Goal: Task Accomplishment & Management: Manage account settings

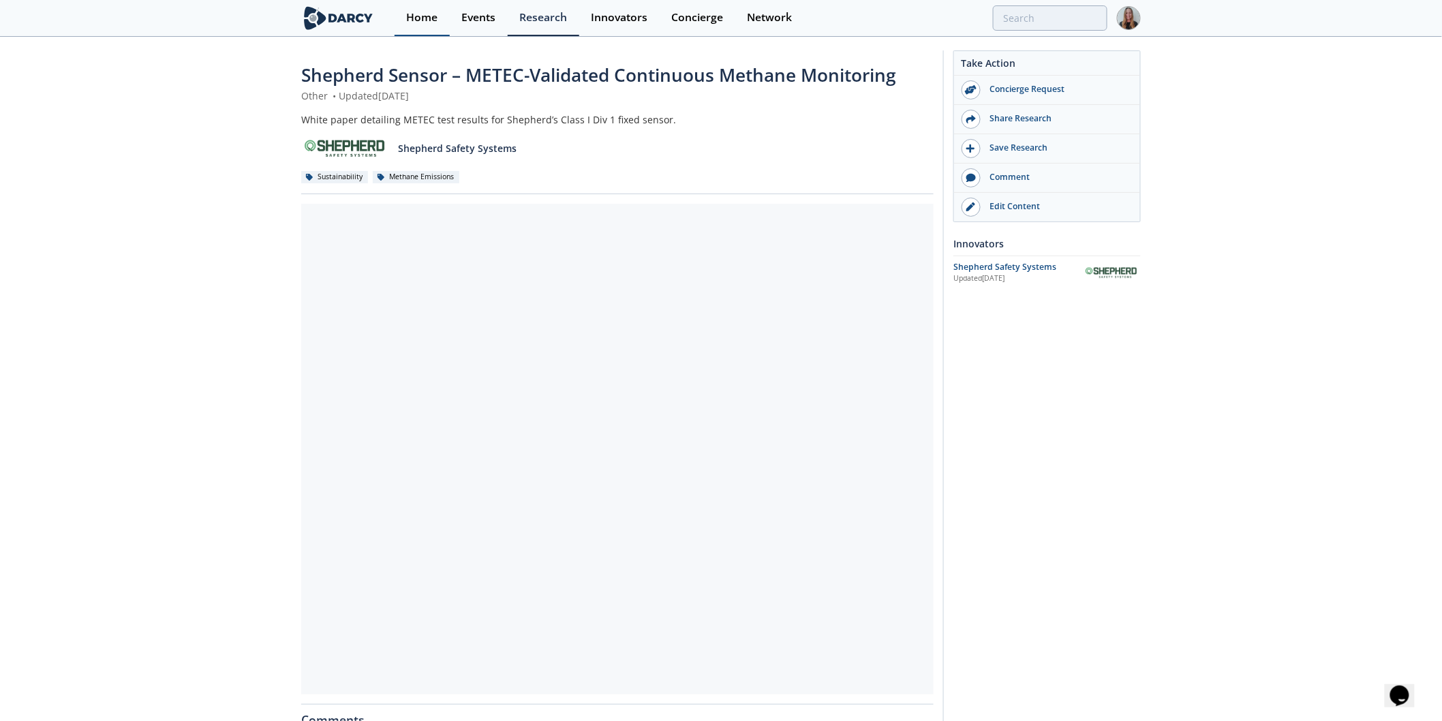
click at [431, 31] on link "Home" at bounding box center [422, 18] width 55 height 36
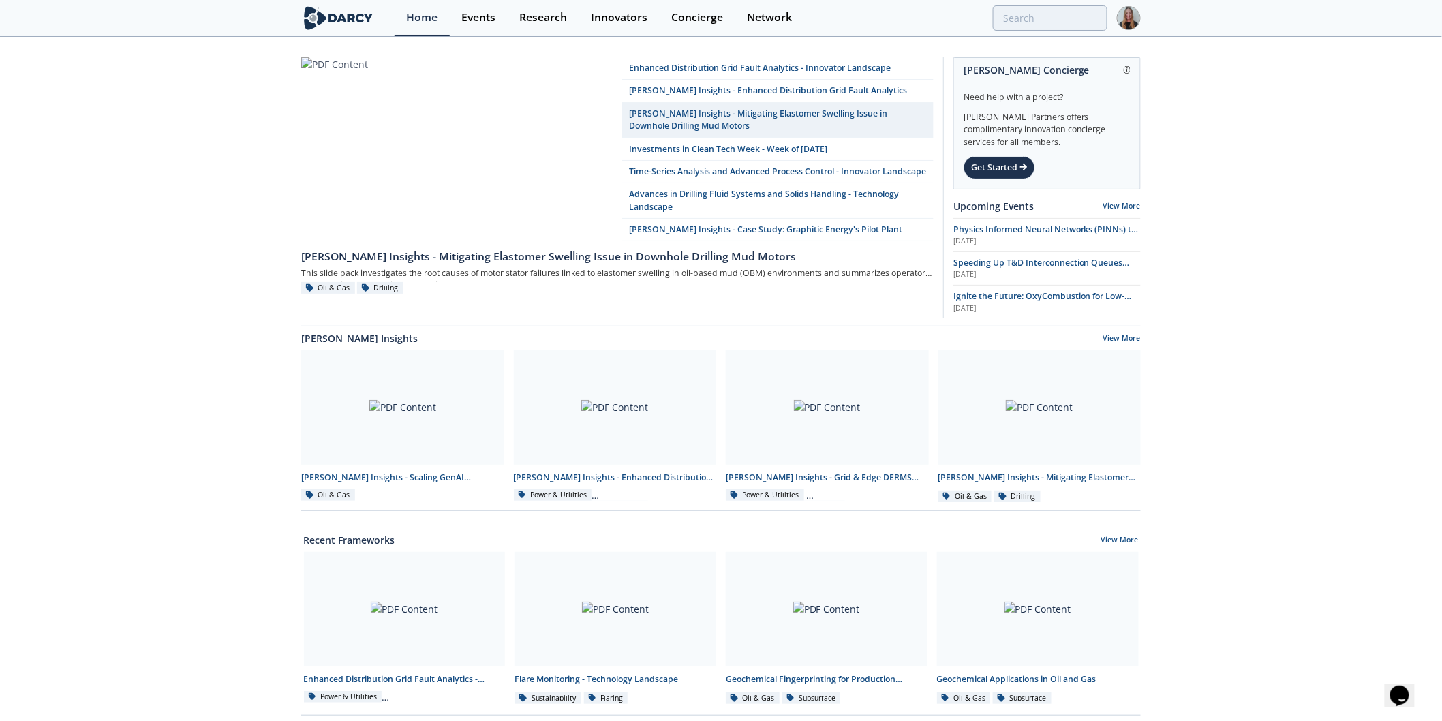
drag, startPoint x: 590, startPoint y: 628, endPoint x: 591, endPoint y: 620, distance: 8.3
click at [591, 628] on div at bounding box center [616, 609] width 202 height 115
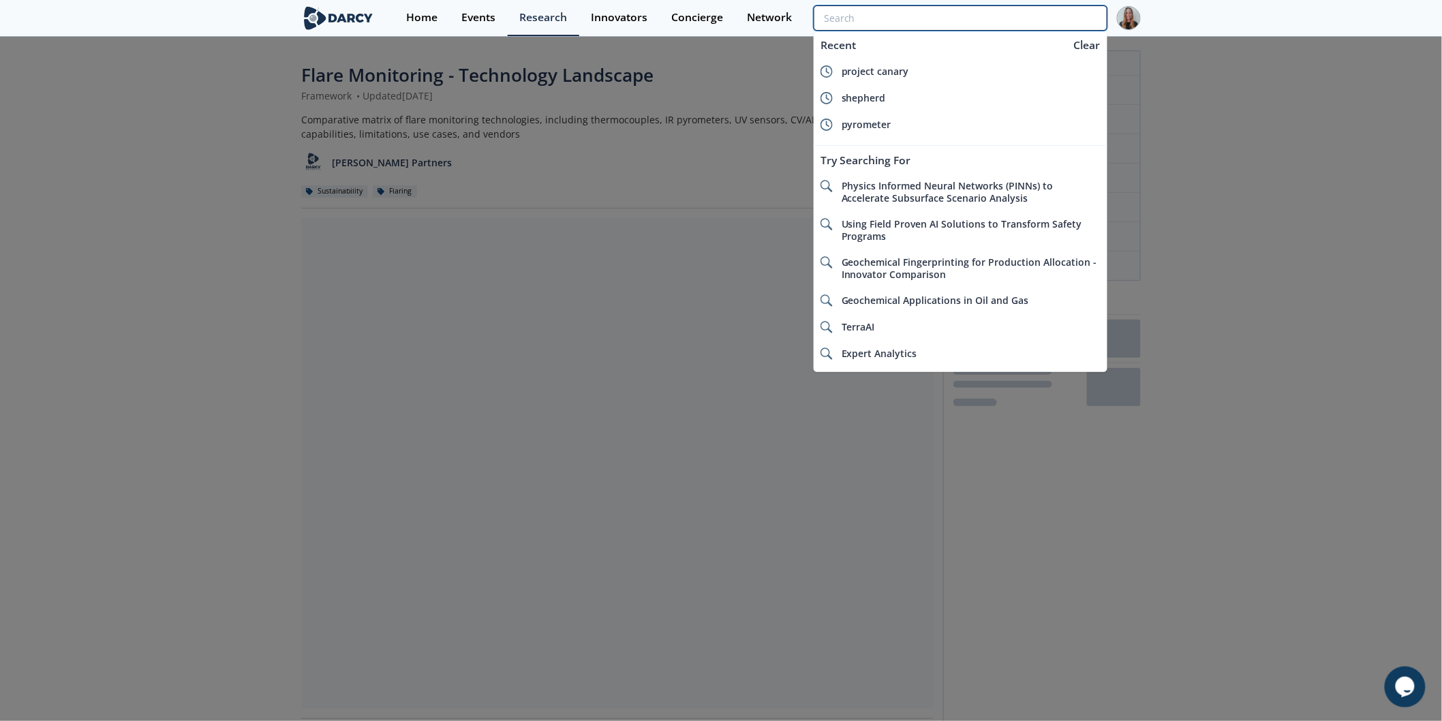
click at [1025, 10] on input "search" at bounding box center [961, 17] width 294 height 25
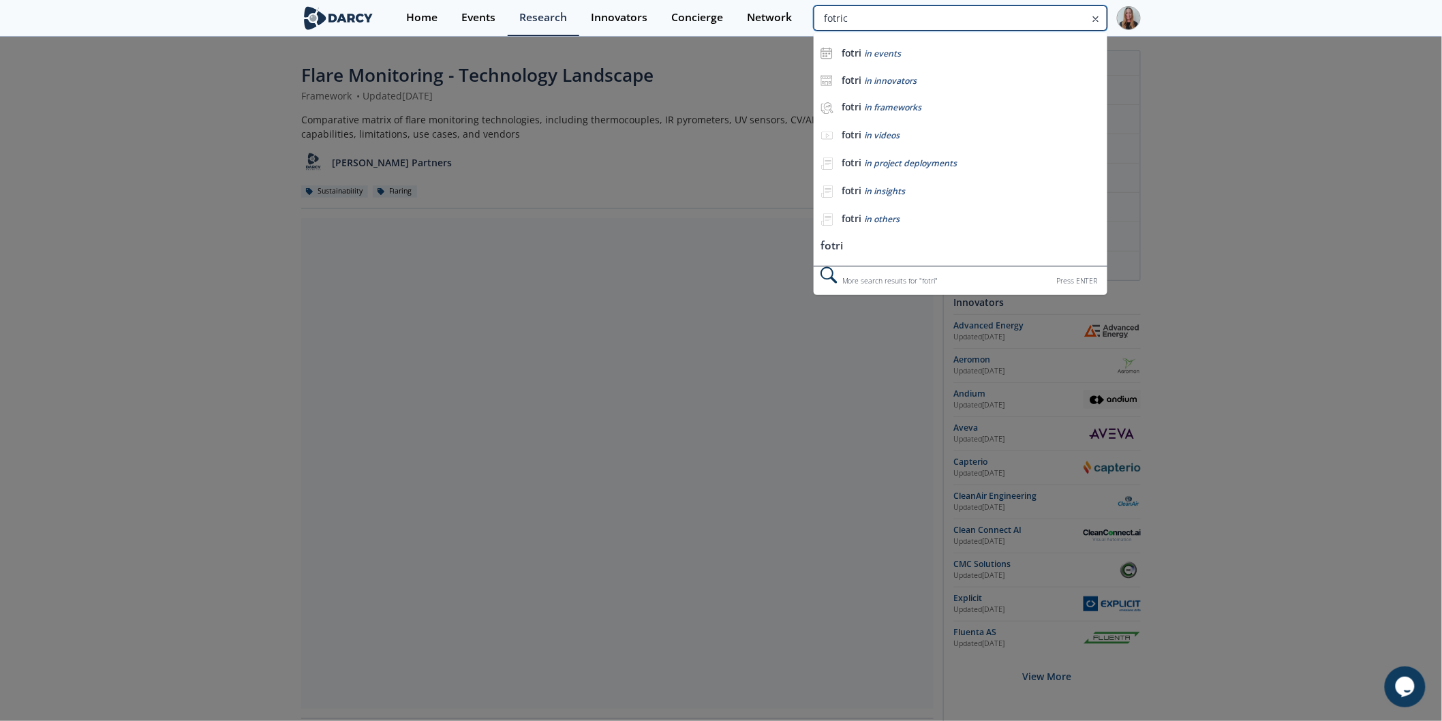
type input "fotric"
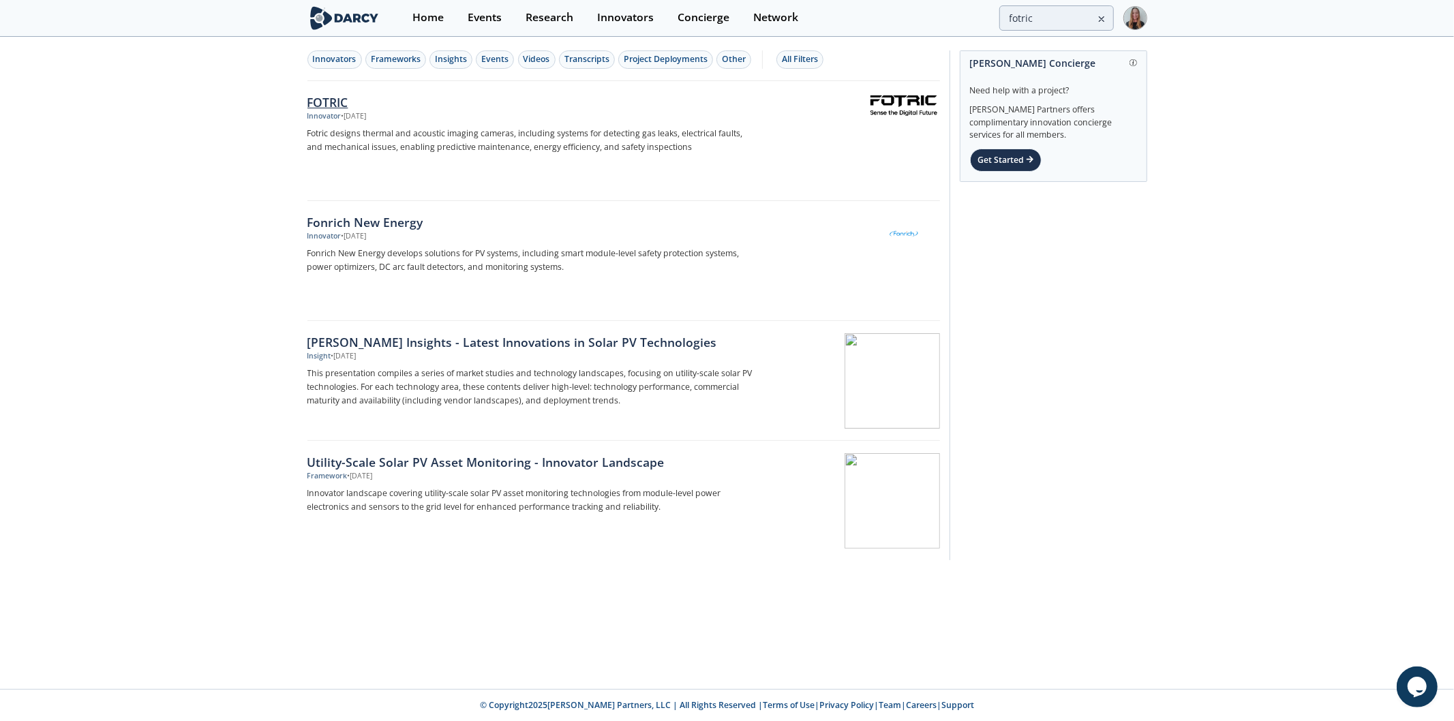
click at [349, 103] on div "FOTRIC" at bounding box center [532, 102] width 451 height 18
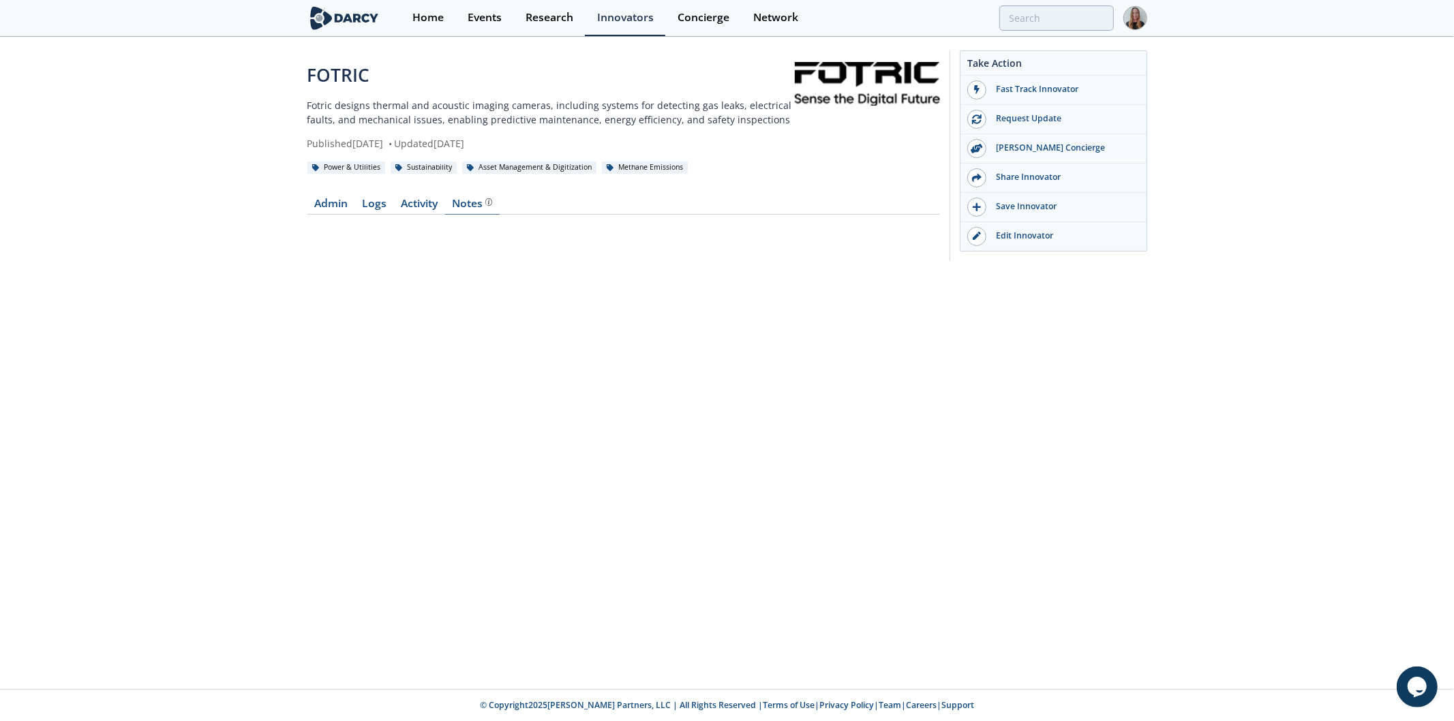
click at [468, 208] on div "Notes" at bounding box center [472, 203] width 40 height 11
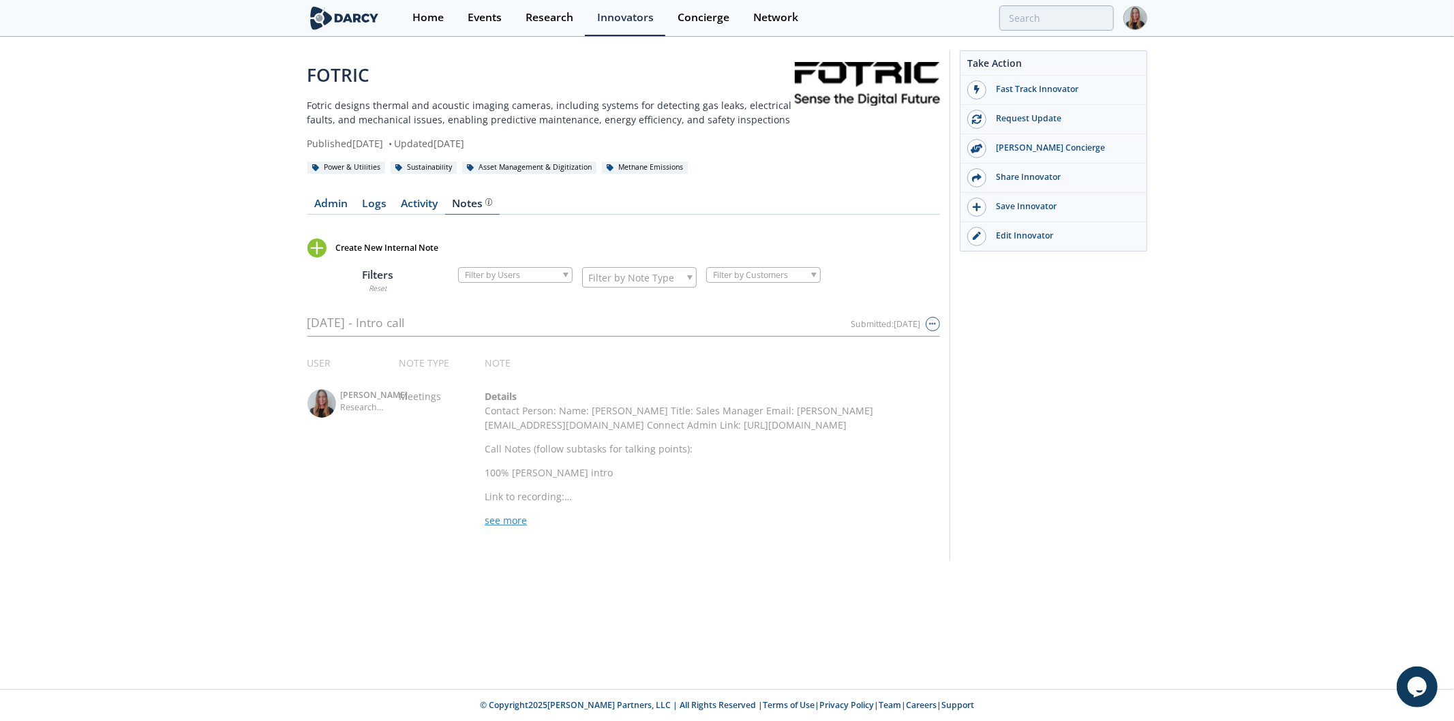
click at [384, 256] on div "Create New Internal Note" at bounding box center [382, 248] width 151 height 19
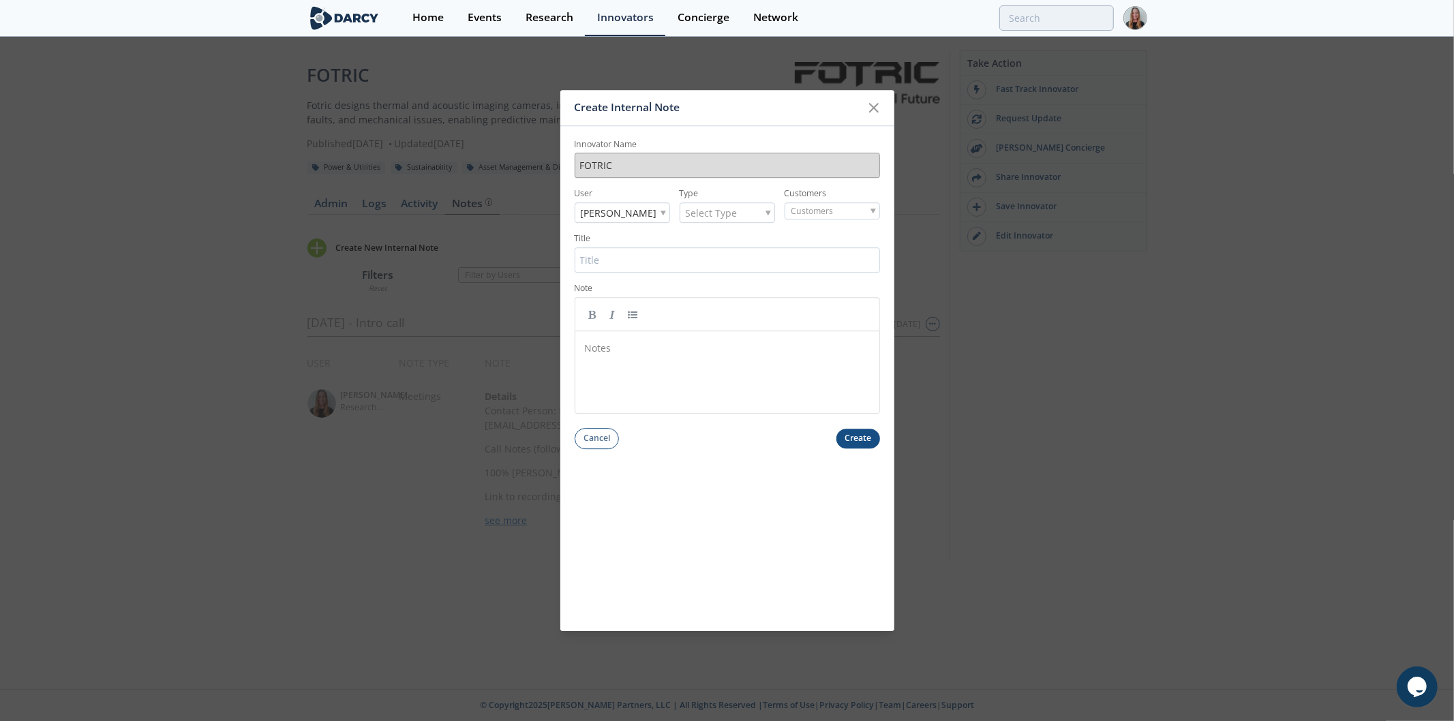
click at [723, 218] on span "Select Type" at bounding box center [712, 213] width 52 height 19
click at [747, 255] on input "Title" at bounding box center [727, 259] width 305 height 25
type input "[DATE] - Deep Dive Call"
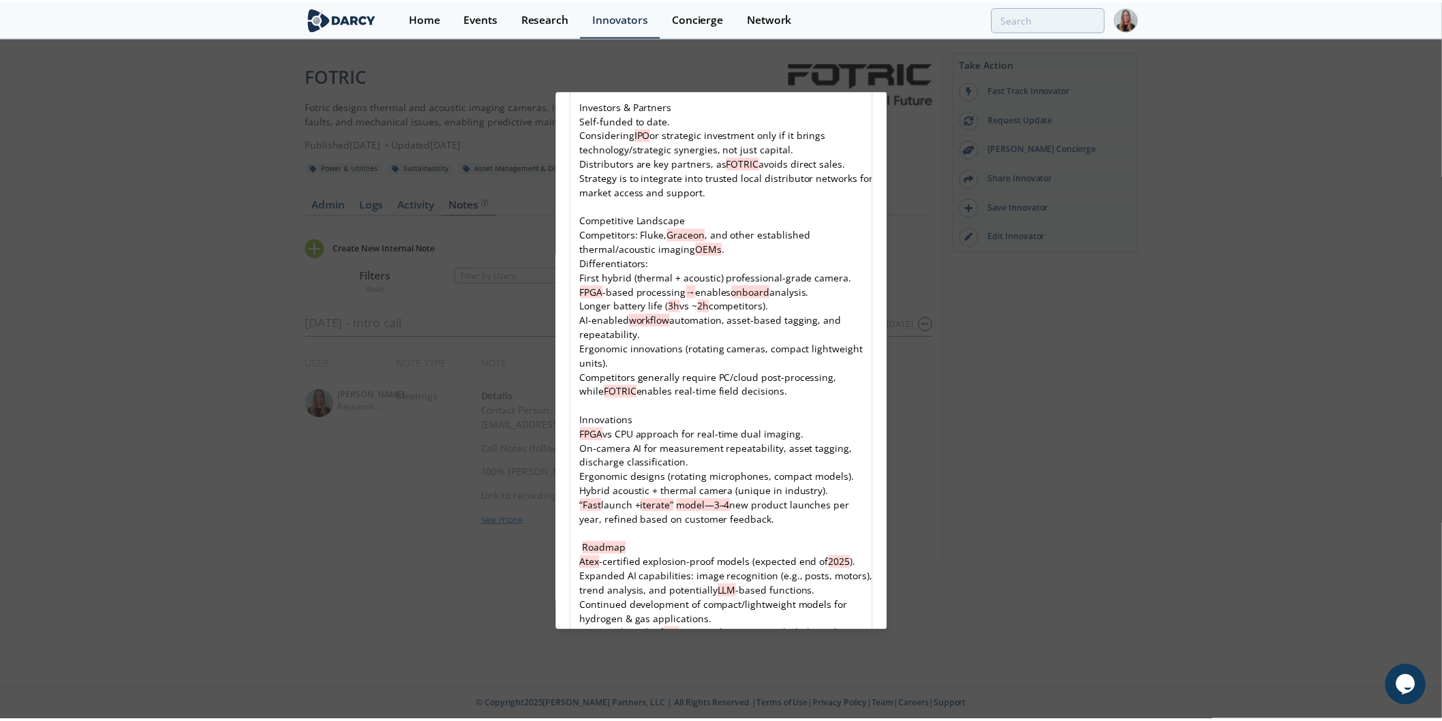
scroll to position [2228, 0]
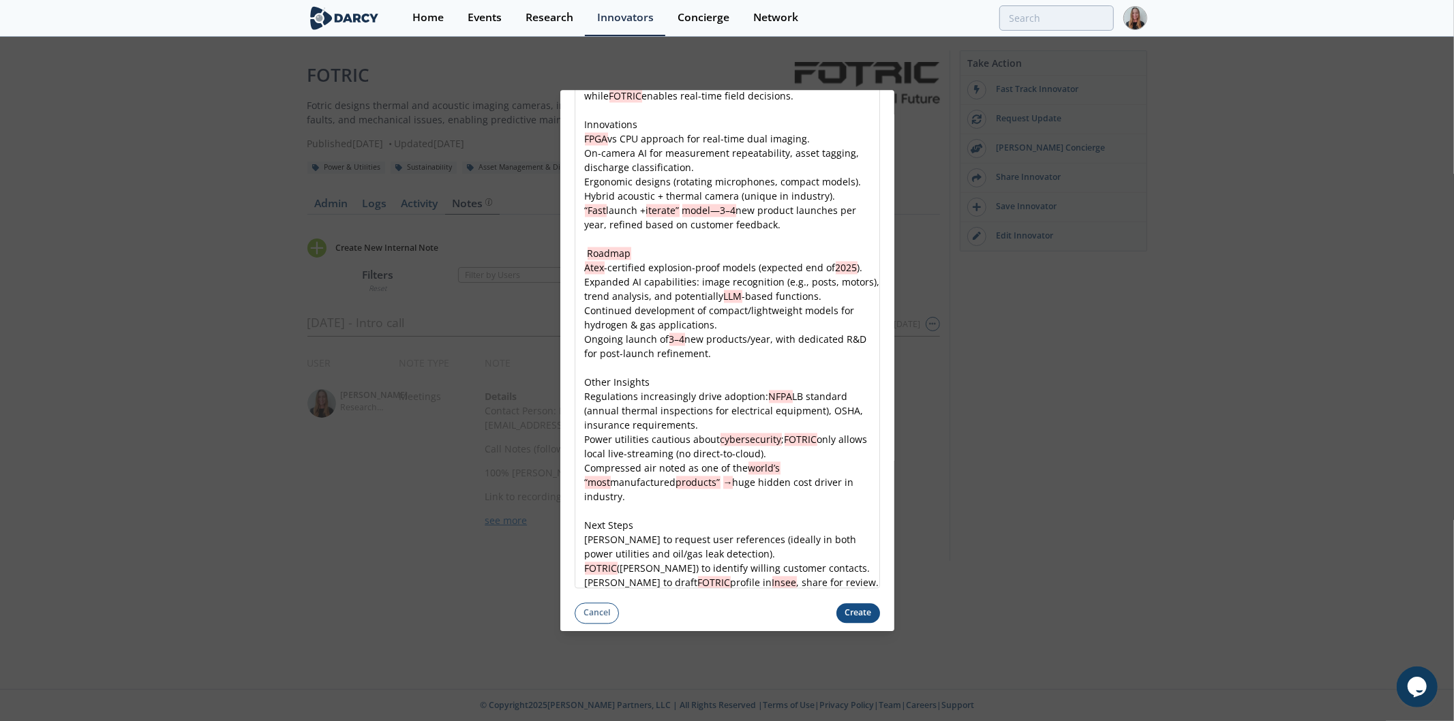
click at [870, 604] on button "Create" at bounding box center [858, 613] width 44 height 20
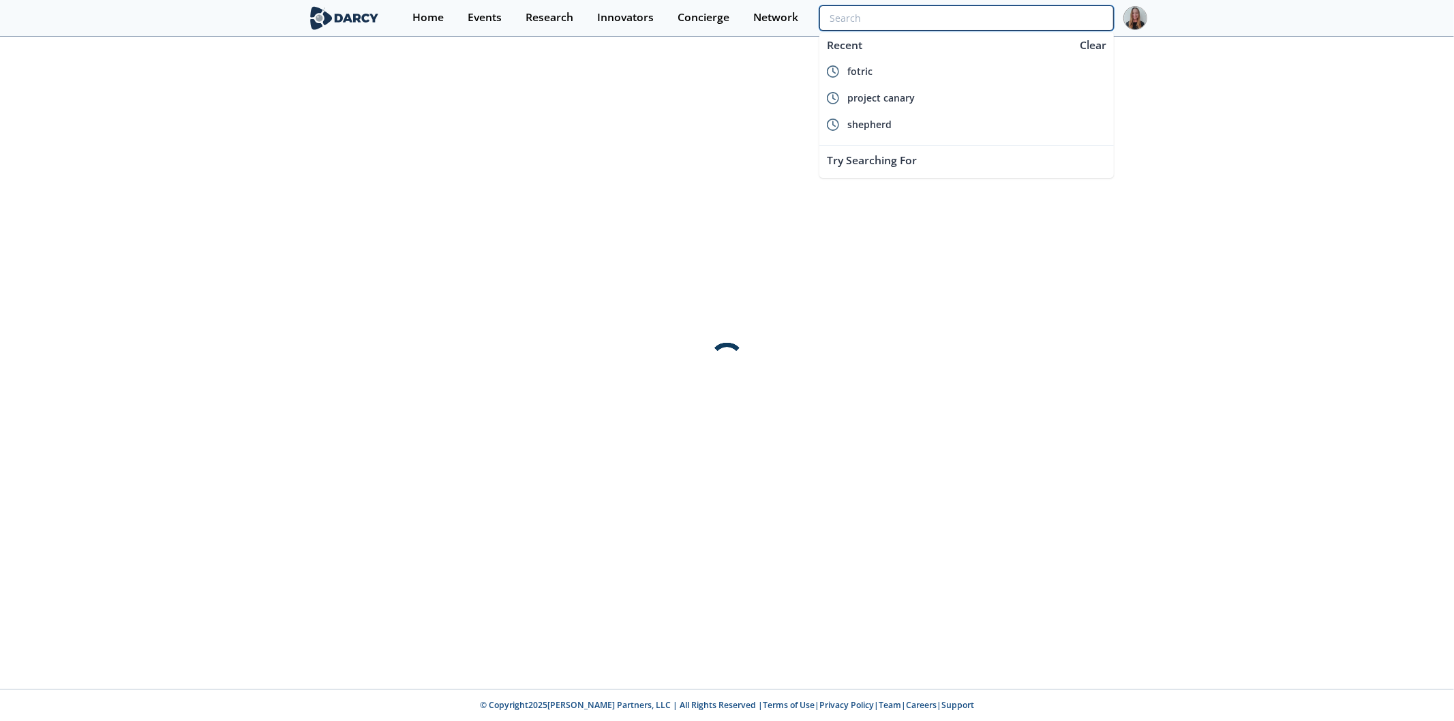
click at [1062, 25] on input "search" at bounding box center [966, 17] width 294 height 25
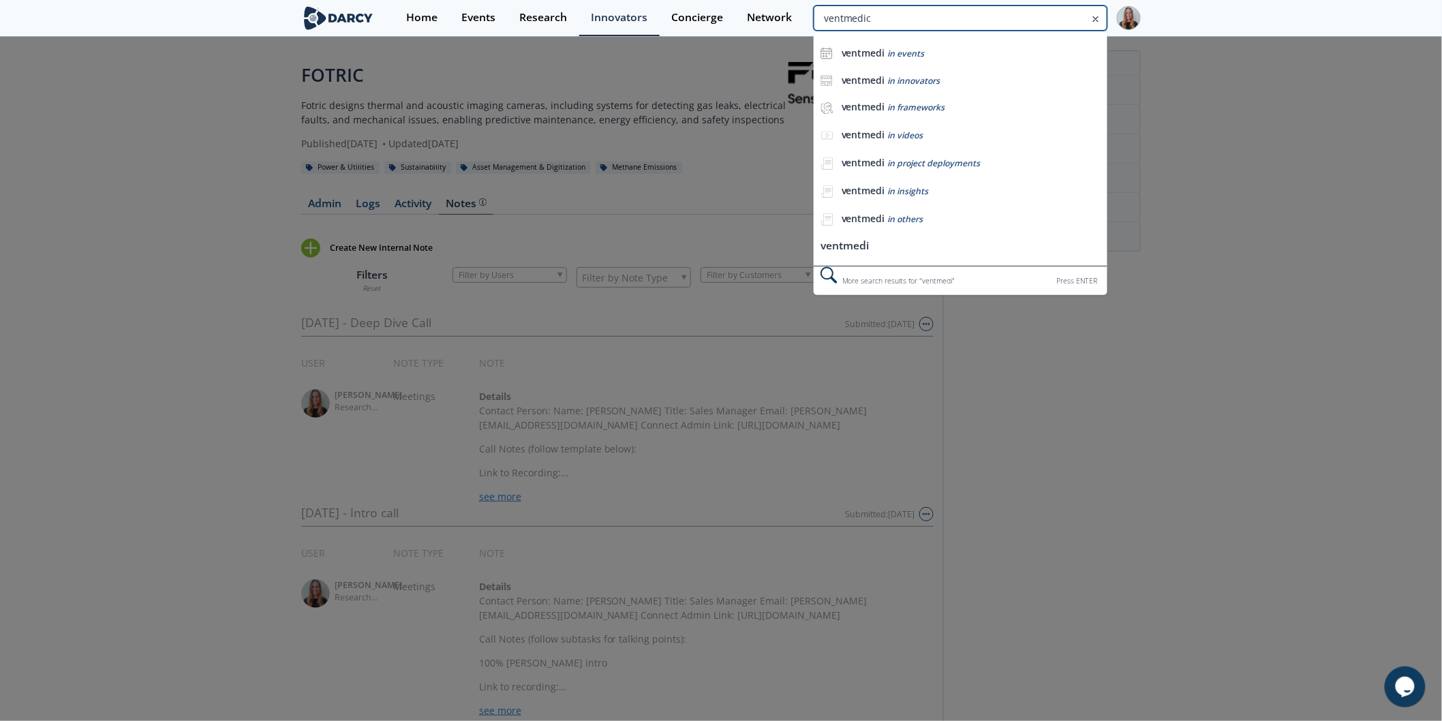
type input "ventmedic"
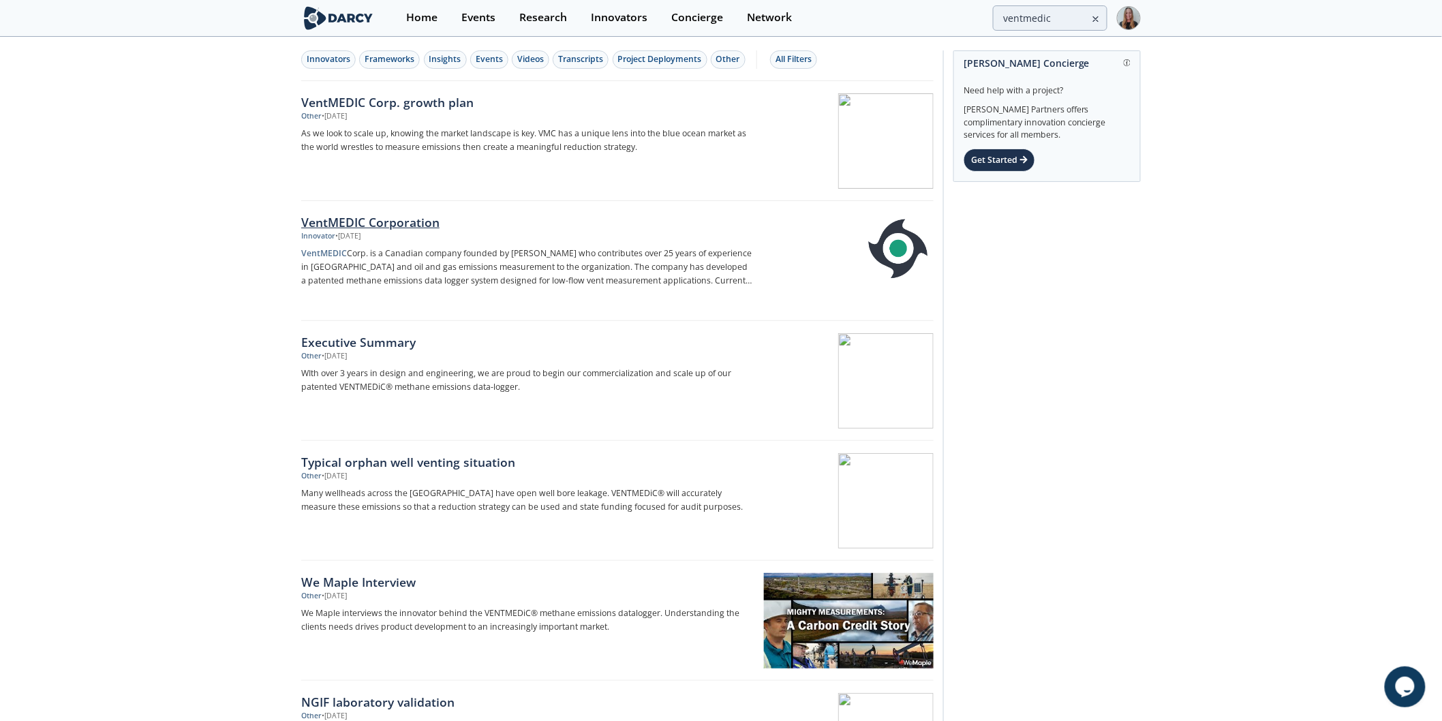
click at [420, 221] on div "VentMEDIC Corporation" at bounding box center [526, 222] width 451 height 18
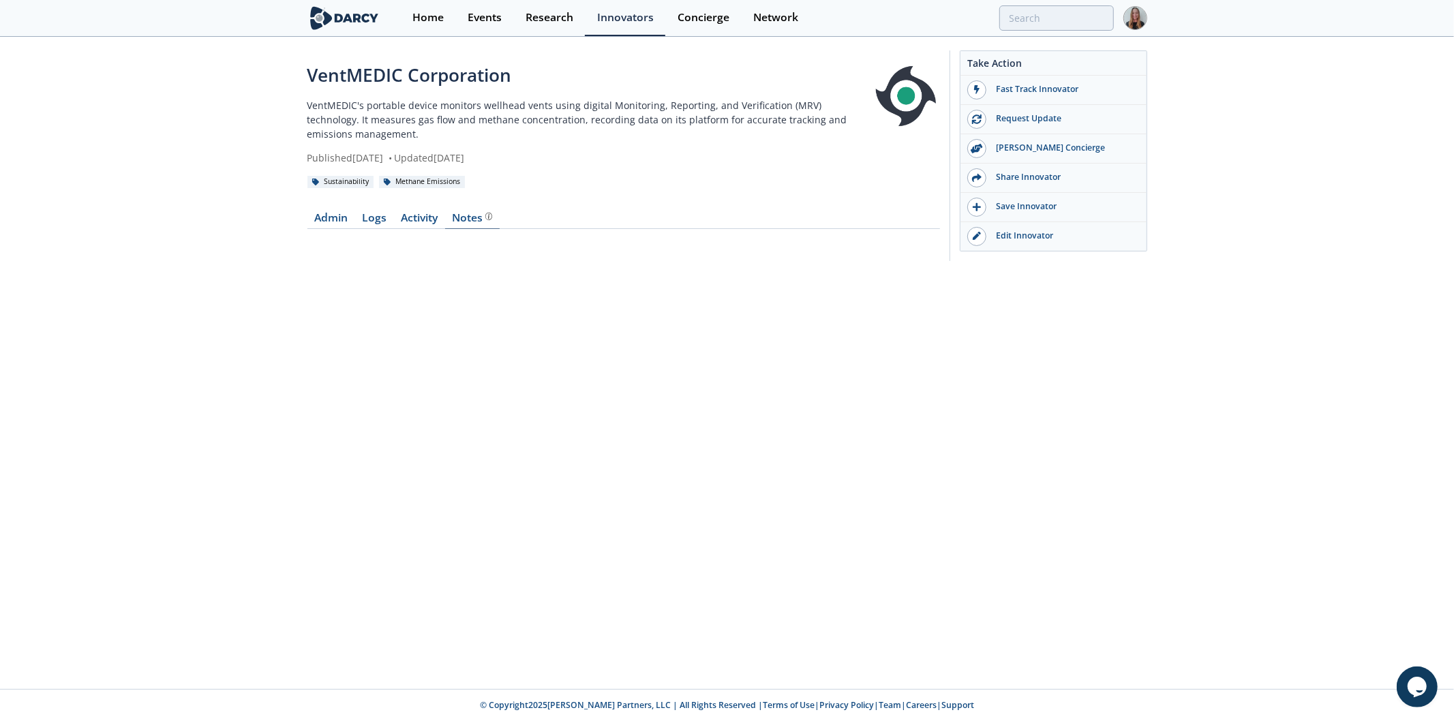
click at [473, 219] on div "Notes" at bounding box center [472, 218] width 40 height 11
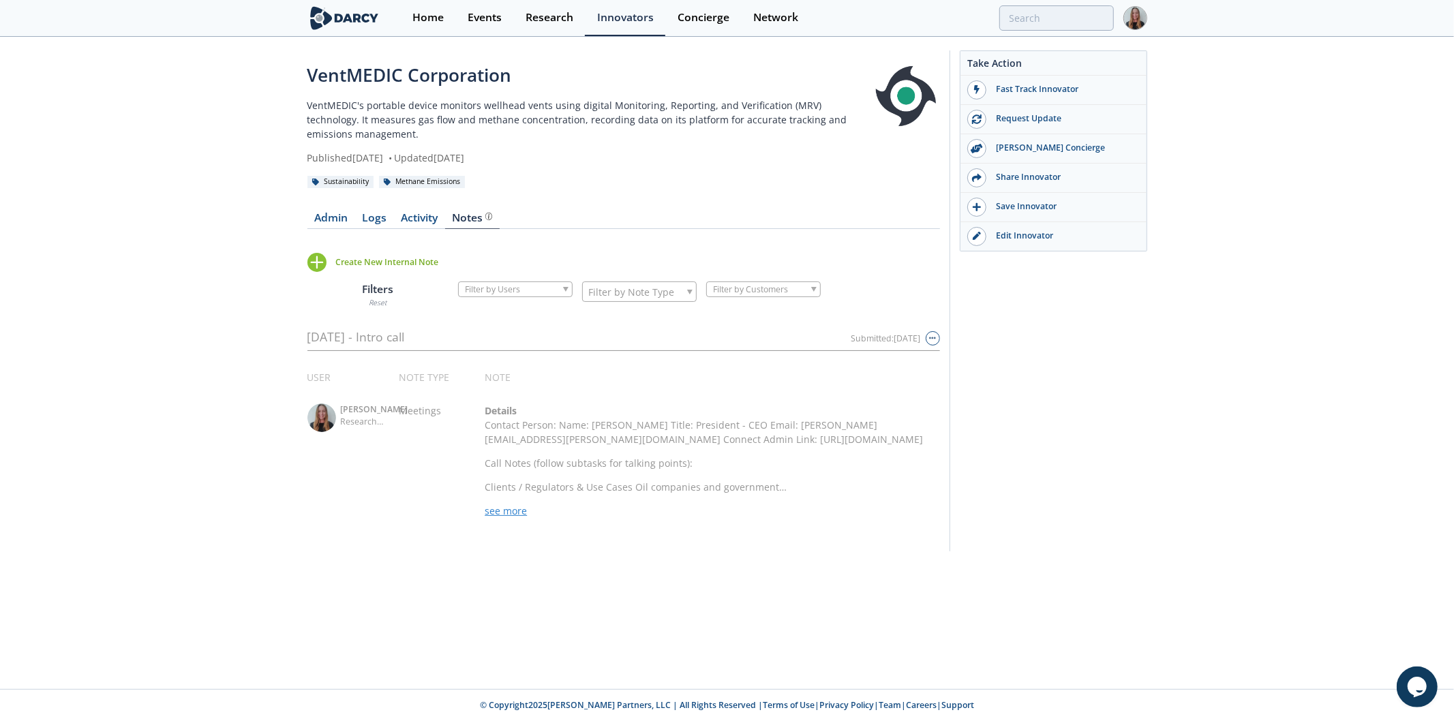
click at [361, 268] on div "Create New Internal Note" at bounding box center [387, 262] width 103 height 12
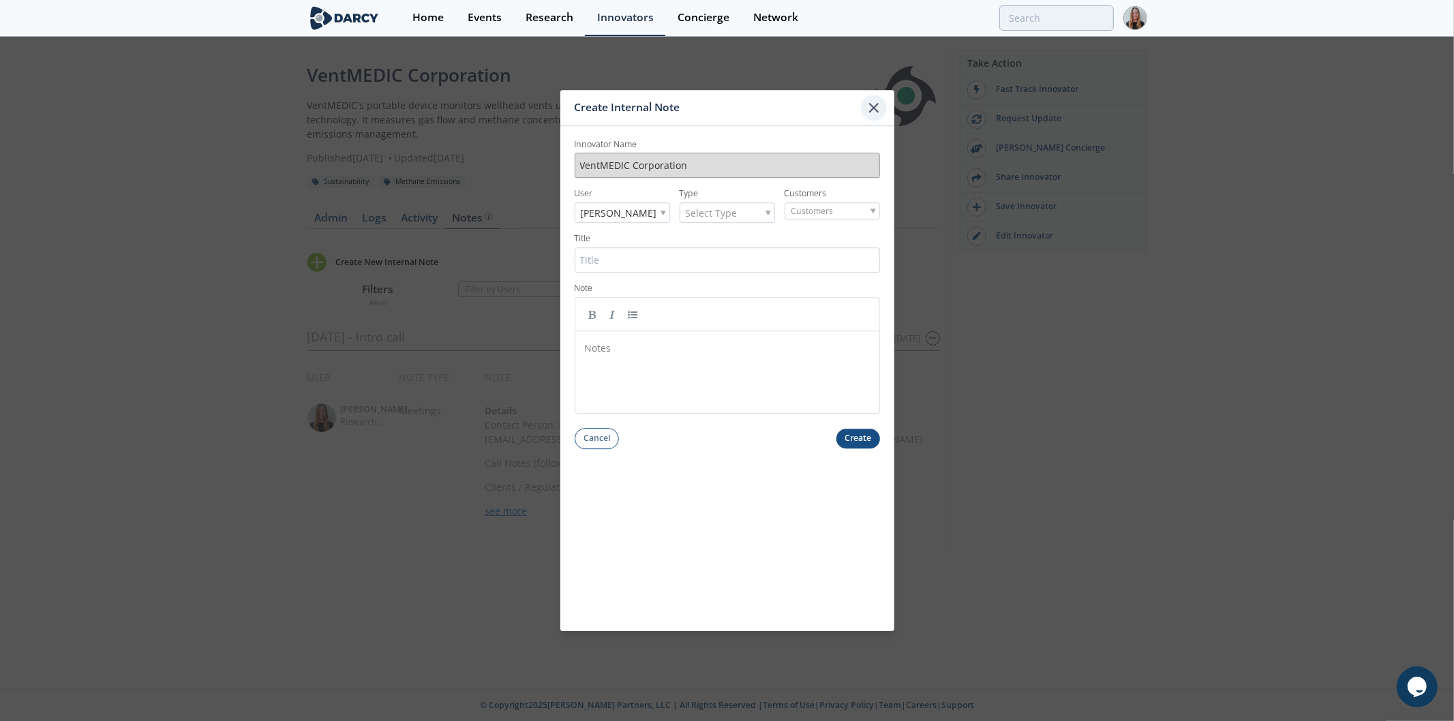
click at [873, 103] on icon at bounding box center [874, 108] width 16 height 16
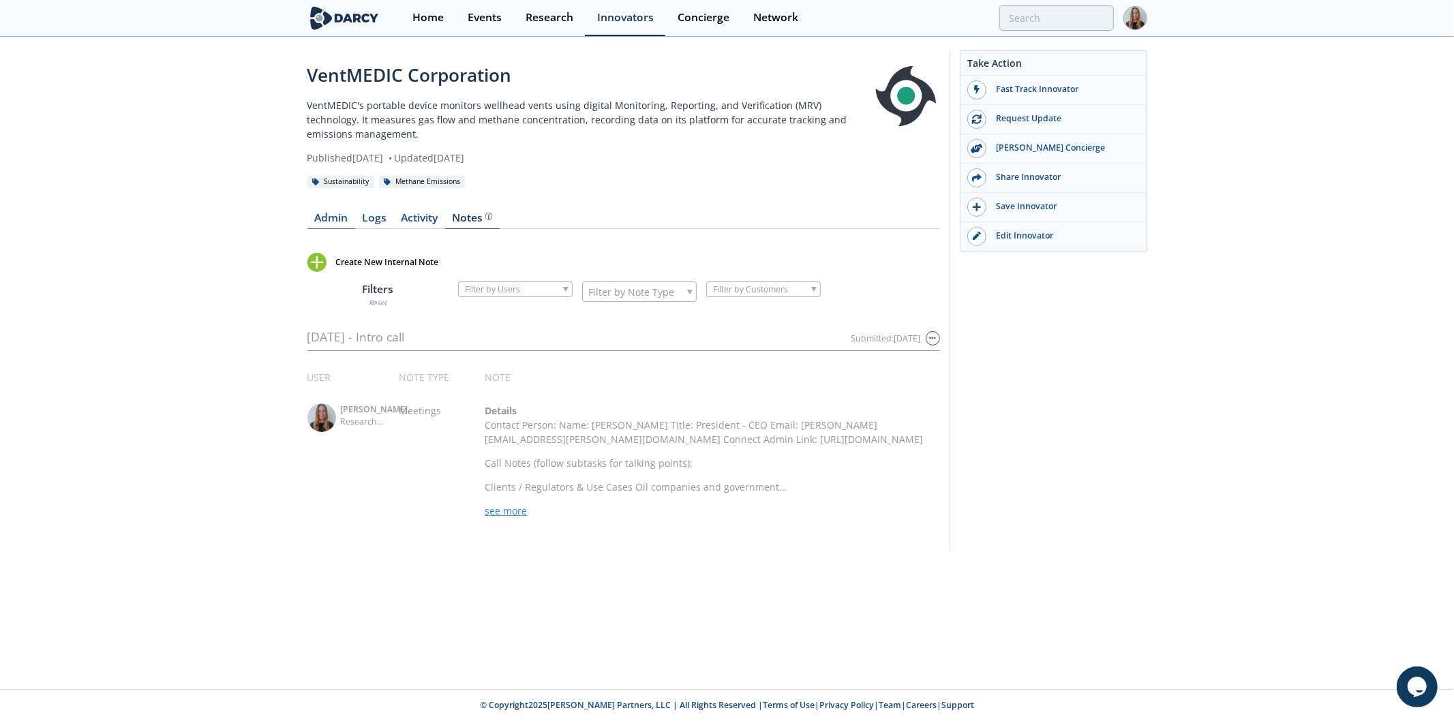
click at [333, 218] on link "Admin" at bounding box center [331, 221] width 48 height 16
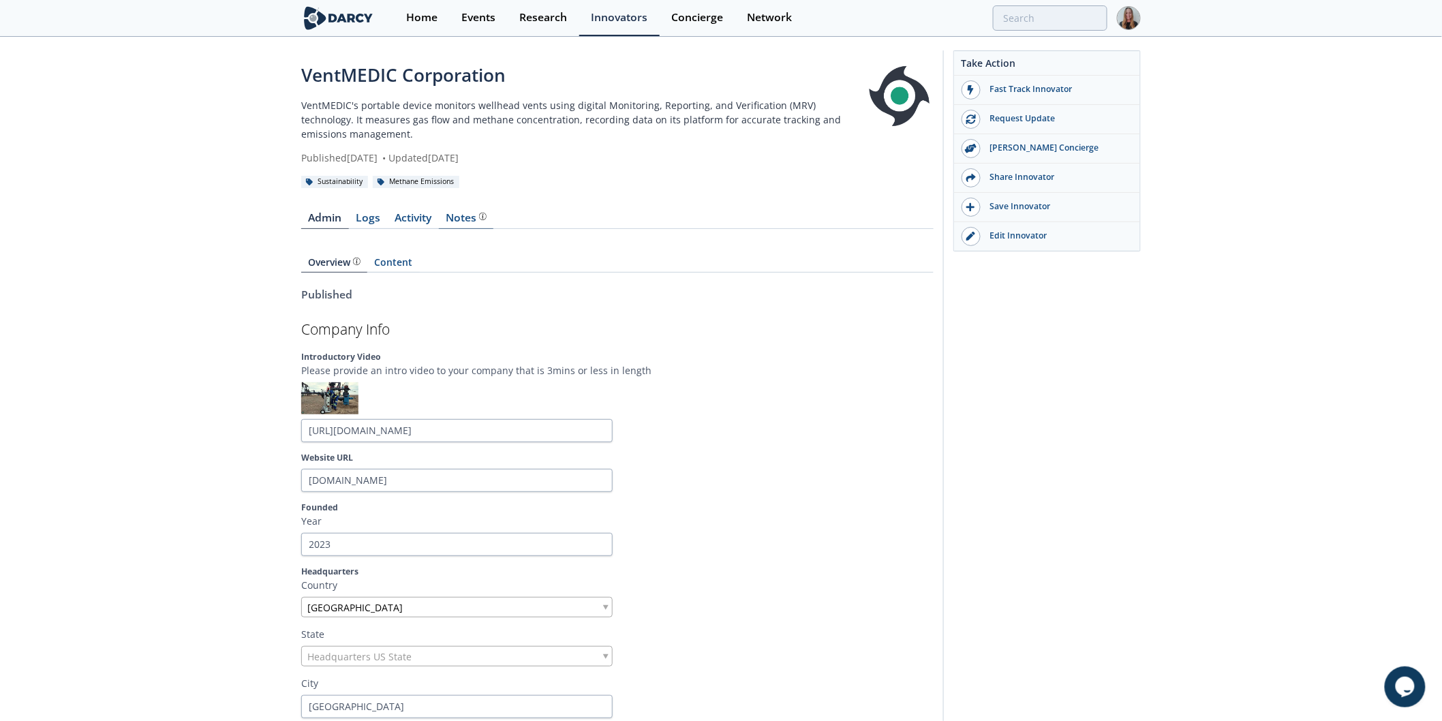
click at [468, 215] on div "Notes" at bounding box center [466, 218] width 40 height 11
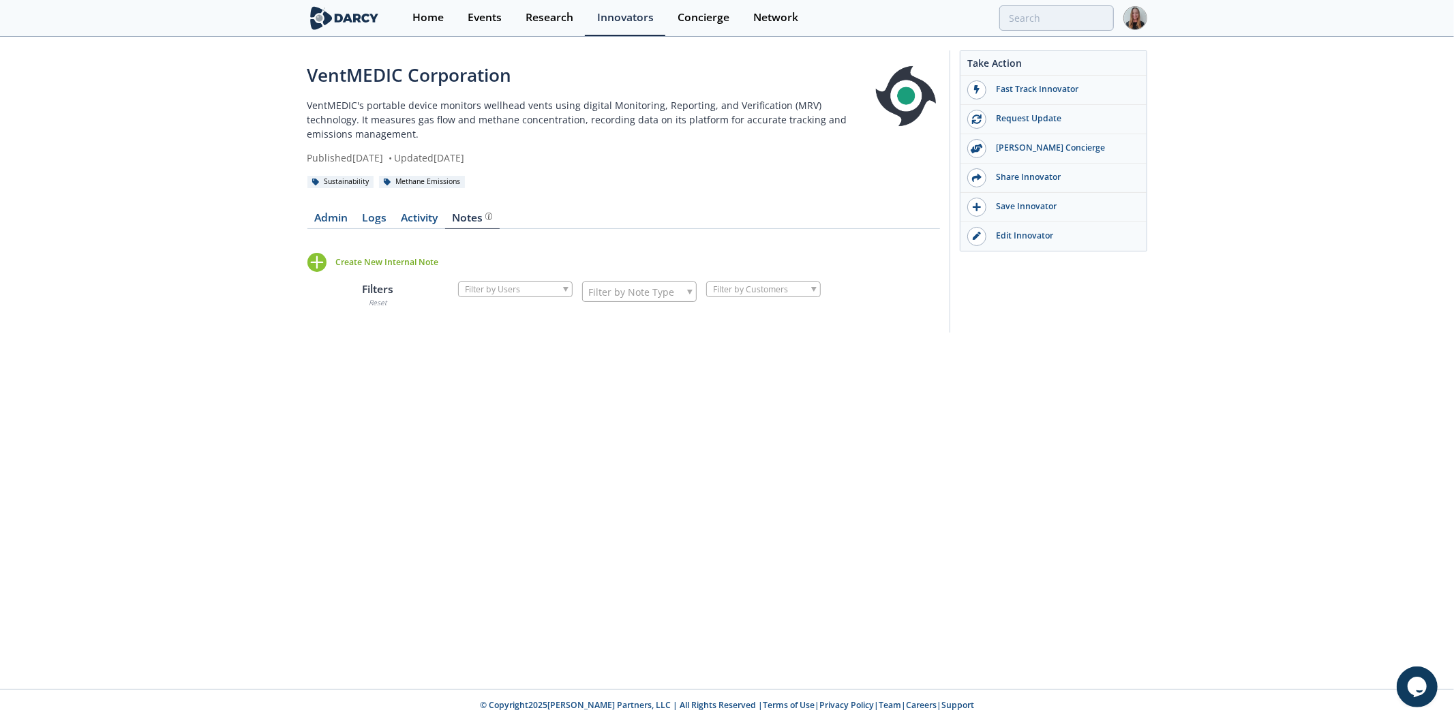
click at [359, 263] on div "Create New Internal Note" at bounding box center [387, 262] width 103 height 12
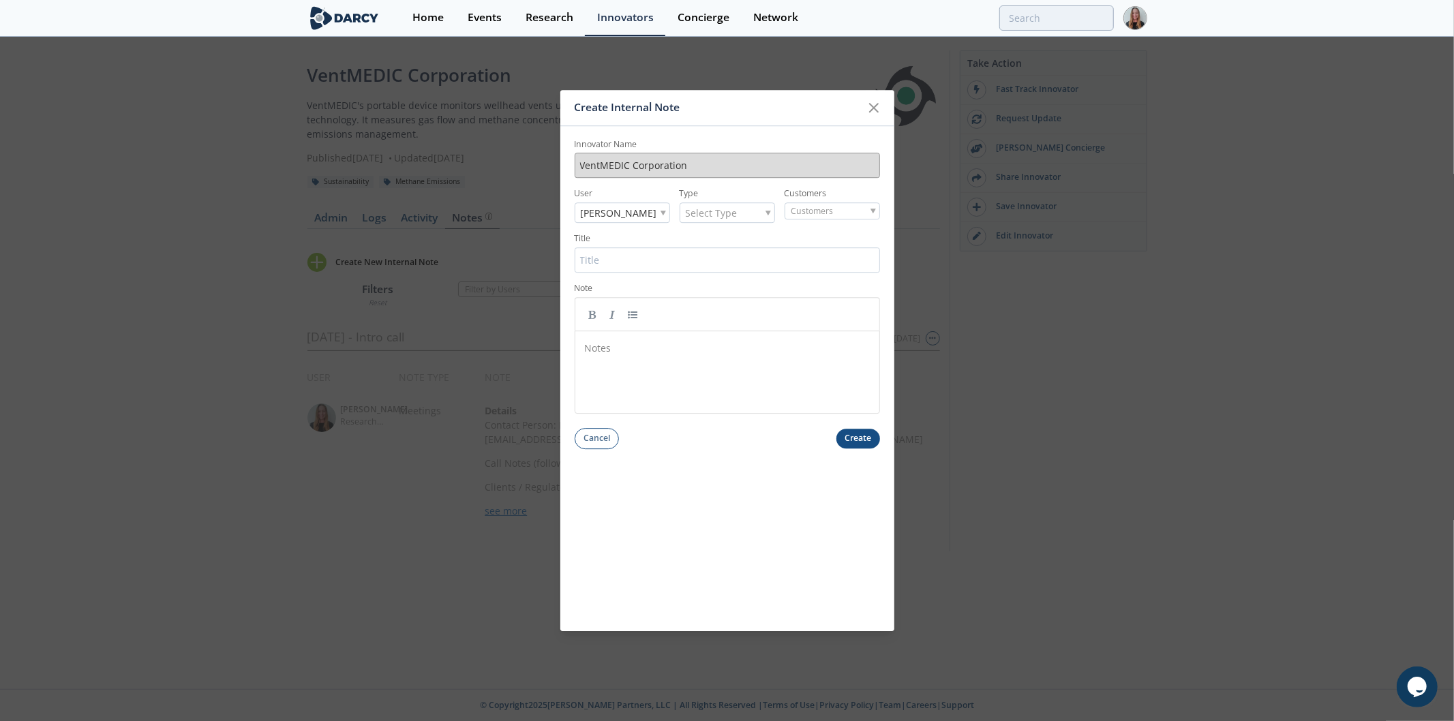
click at [733, 213] on span "Select Type" at bounding box center [712, 213] width 52 height 19
click at [718, 267] on input "Title" at bounding box center [727, 259] width 305 height 25
click at [590, 262] on input "[DATE] -" at bounding box center [727, 259] width 305 height 25
type input "[DATE] - Deep Dive Call"
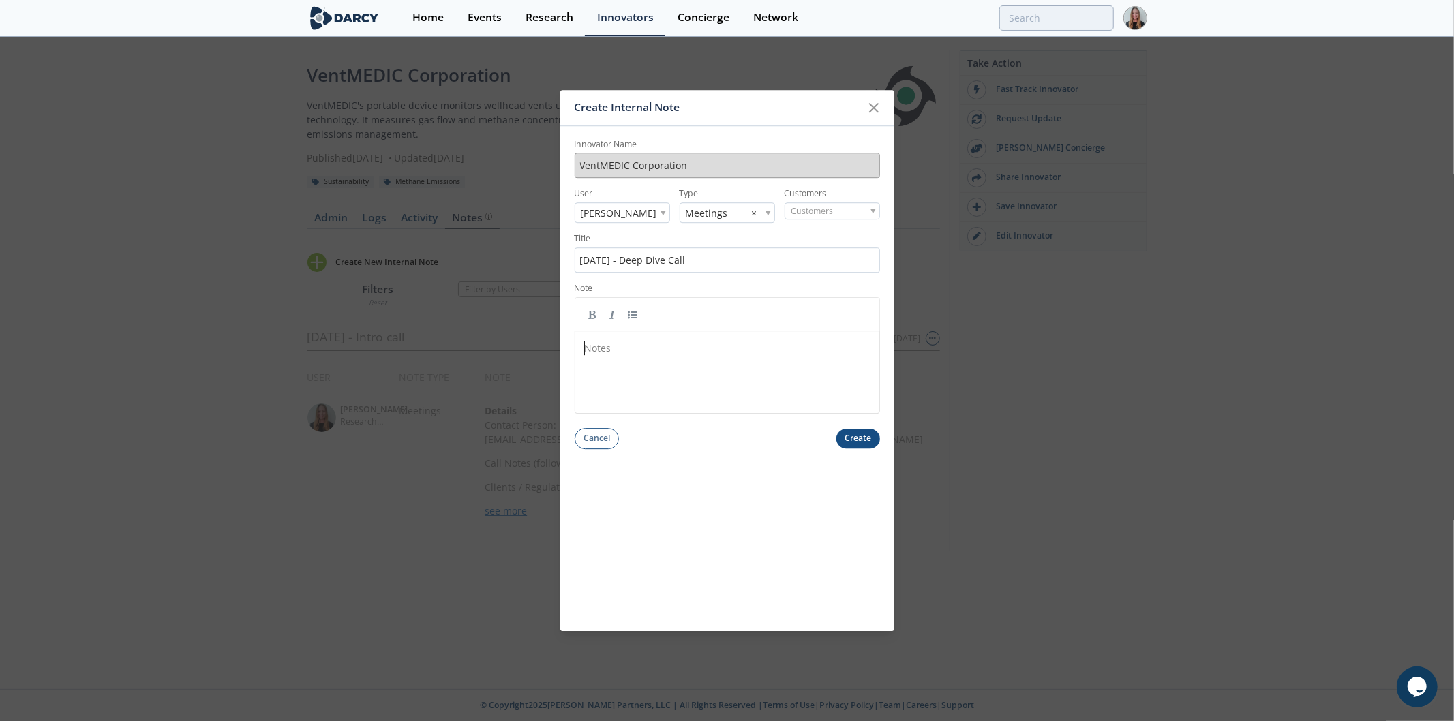
click at [641, 359] on div "Notes ​" at bounding box center [737, 382] width 311 height 89
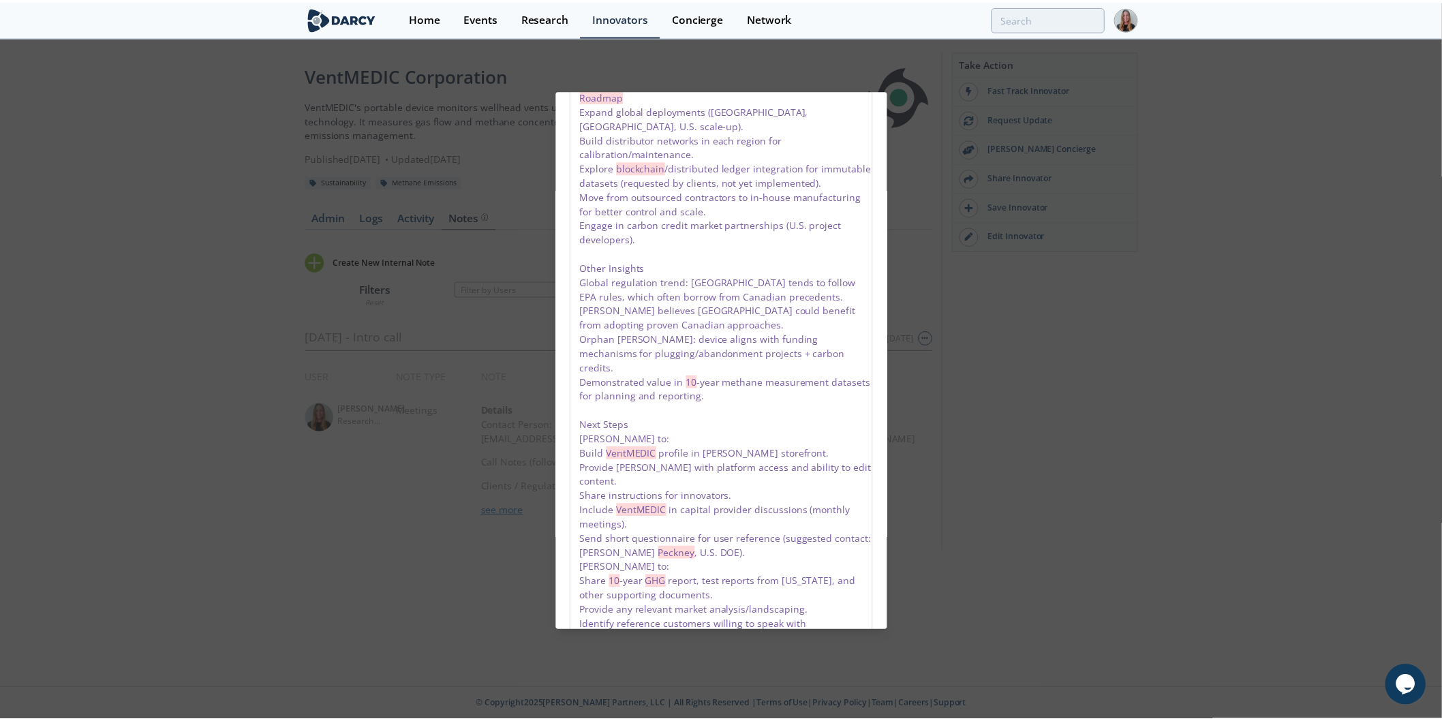
scroll to position [2185, 0]
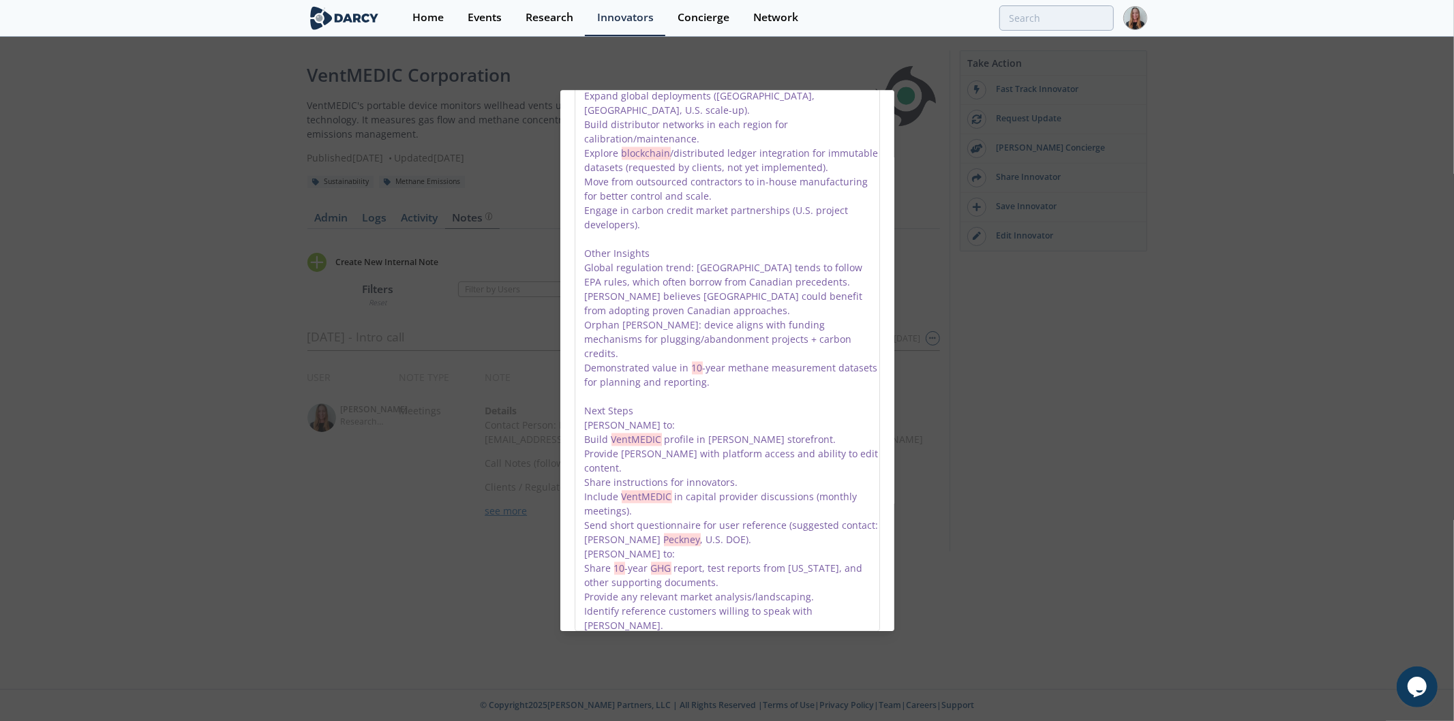
click at [862, 646] on button "Create" at bounding box center [858, 656] width 44 height 20
